Goal: Navigation & Orientation: Find specific page/section

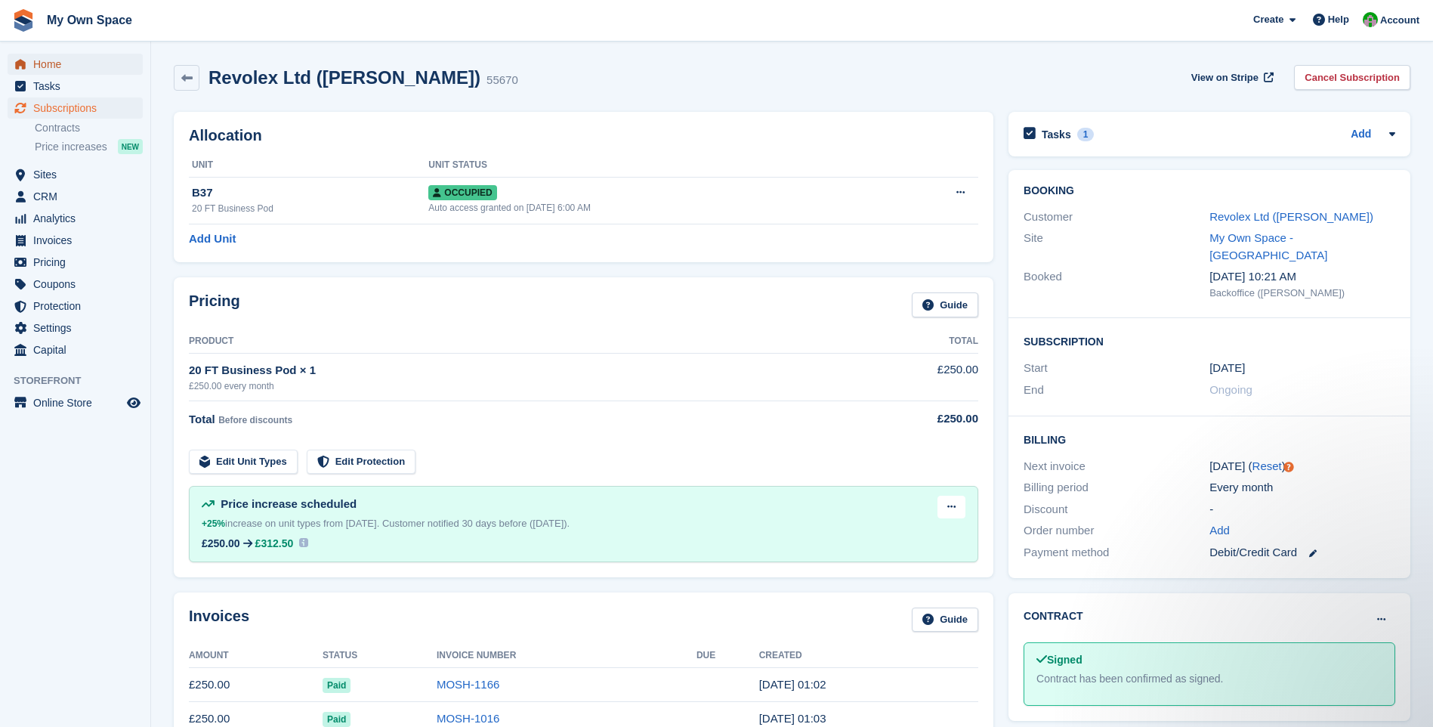
click at [47, 65] on span "Home" at bounding box center [78, 64] width 91 height 21
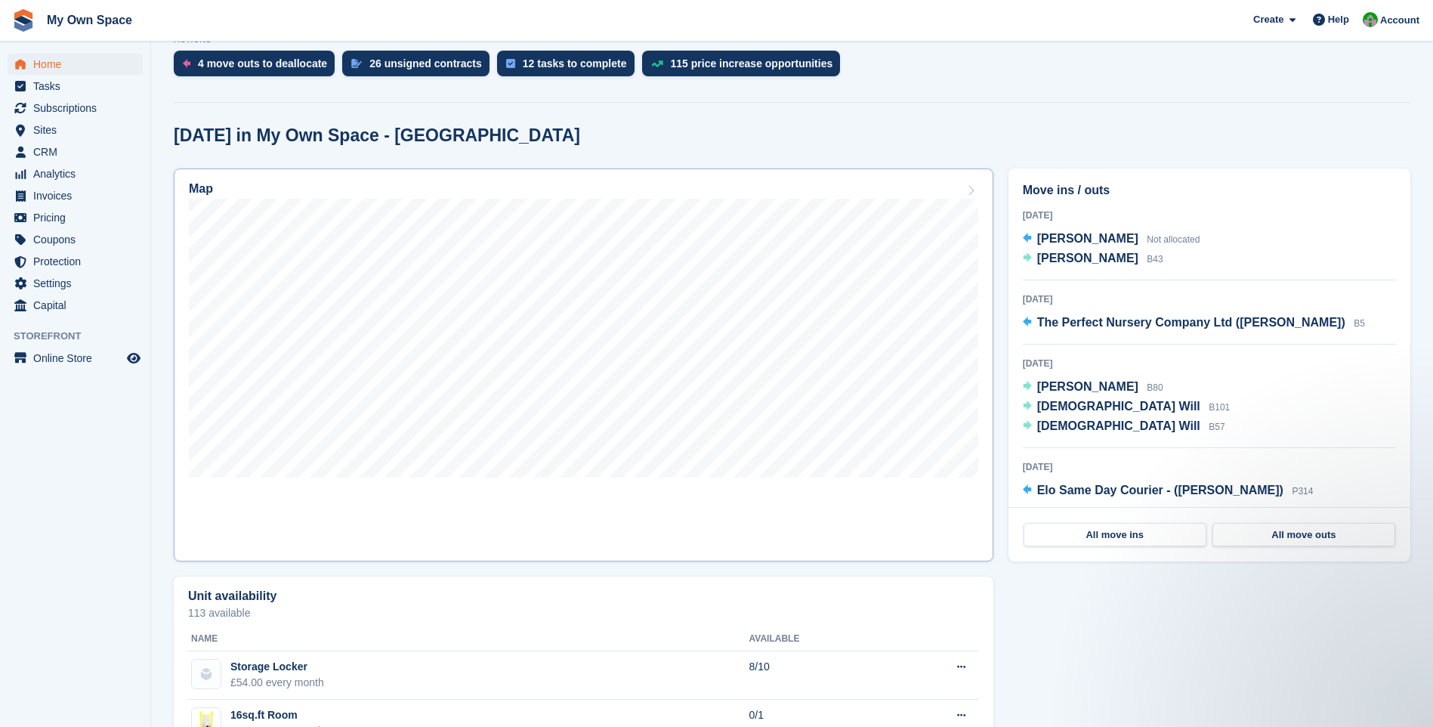
scroll to position [227, 0]
